Goal: Task Accomplishment & Management: Use online tool/utility

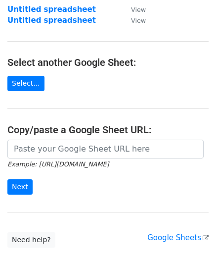
scroll to position [99, 0]
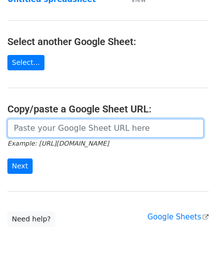
click at [43, 130] on input "url" at bounding box center [105, 128] width 196 height 19
paste input "[URL][DOMAIN_NAME]"
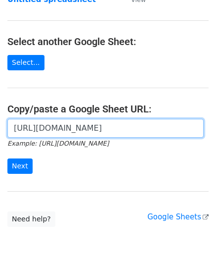
scroll to position [0, 210]
type input "[URL][DOMAIN_NAME]"
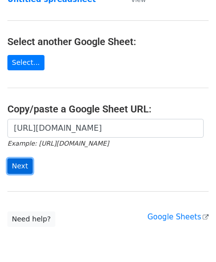
click at [21, 165] on input "Next" at bounding box center [19, 165] width 25 height 15
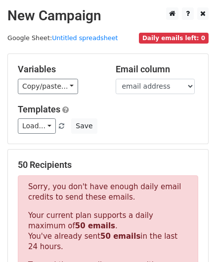
scroll to position [334, 0]
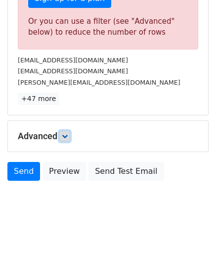
click at [69, 131] on link at bounding box center [64, 136] width 11 height 11
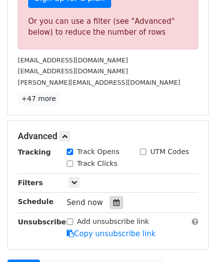
click at [113, 199] on icon at bounding box center [116, 202] width 6 height 7
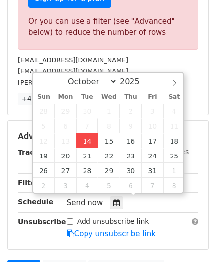
type input "[DATE] 12:00"
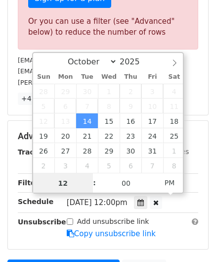
paste input "4"
type input "4"
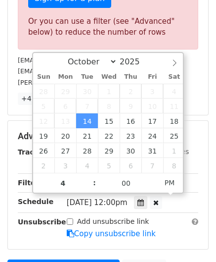
type input "[DATE] 16:00"
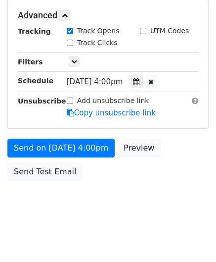
scroll to position [395, 0]
